Goal: Transaction & Acquisition: Purchase product/service

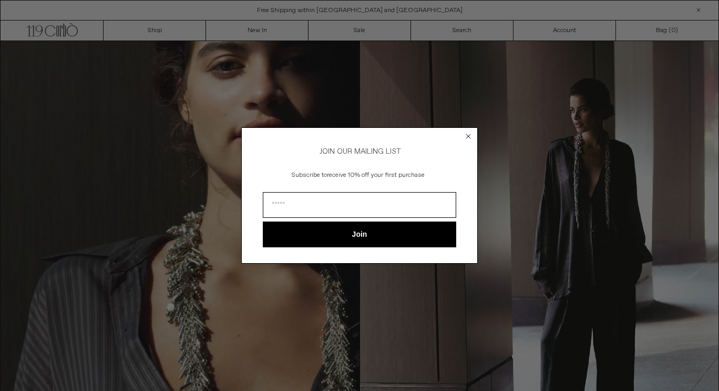
click at [468, 132] on circle "Close dialog" at bounding box center [469, 136] width 10 height 10
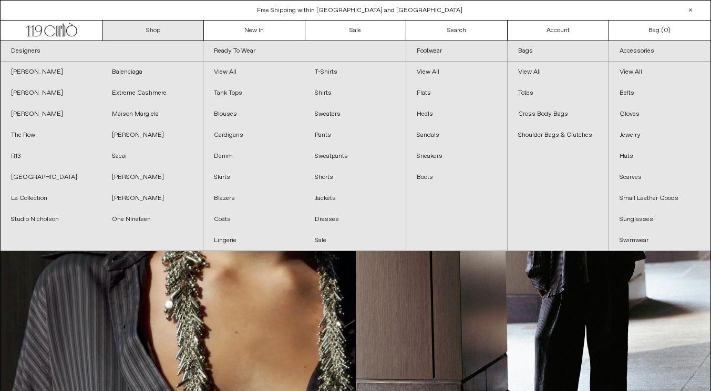
click at [144, 26] on link "Shop" at bounding box center [153, 31] width 101 height 20
click at [145, 24] on link "Shop" at bounding box center [153, 31] width 101 height 20
